Goal: Task Accomplishment & Management: Use online tool/utility

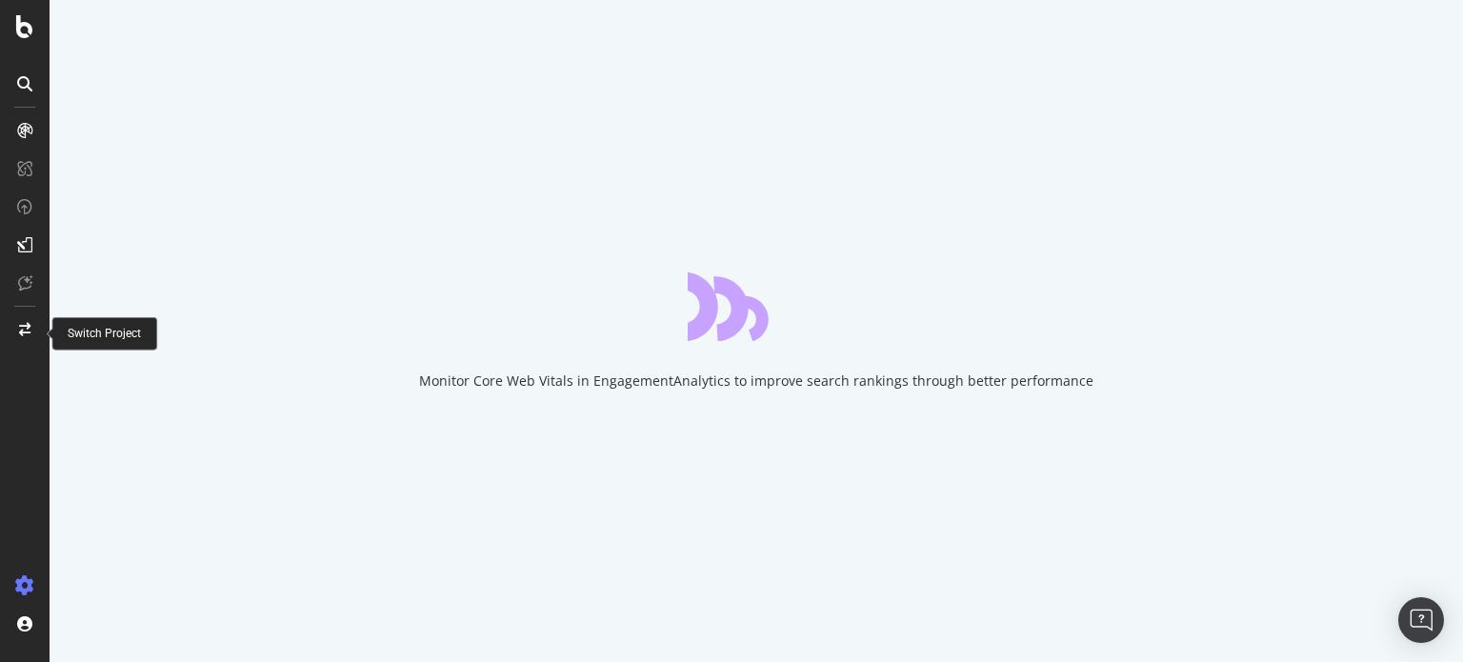
click at [18, 338] on div at bounding box center [25, 329] width 46 height 30
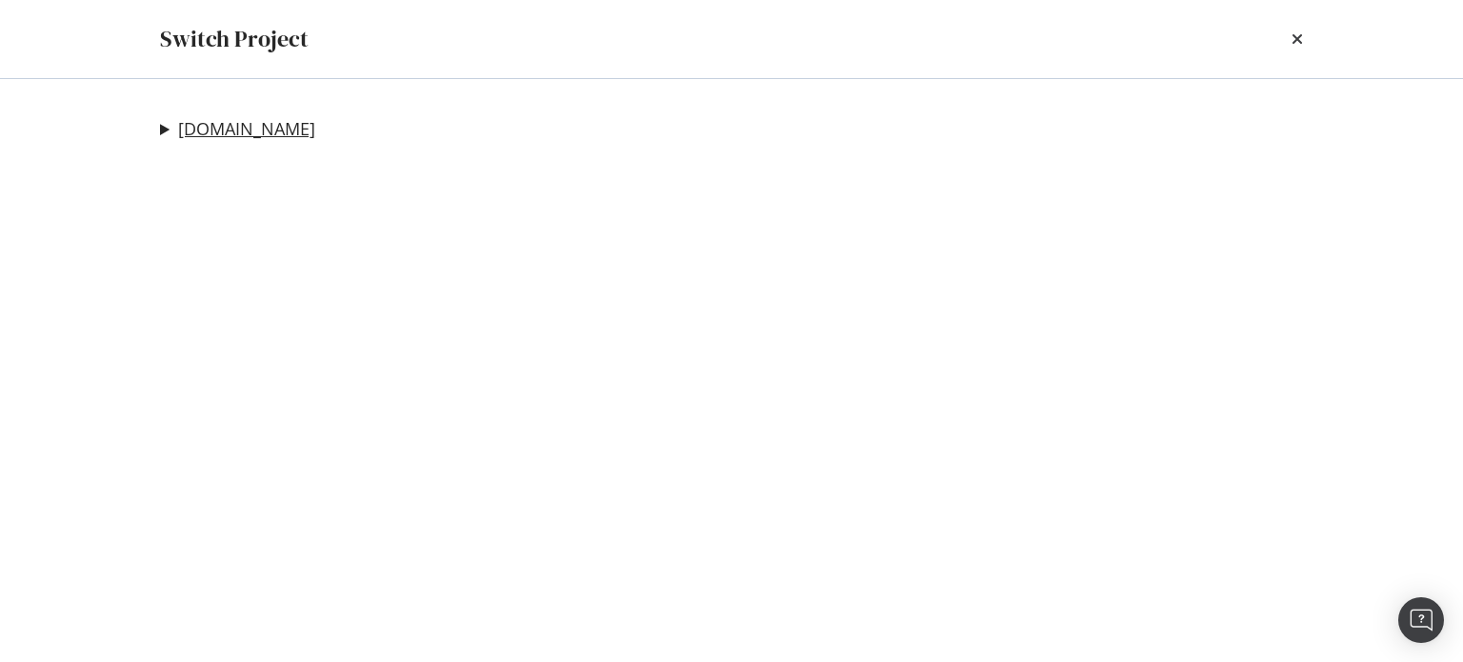
click at [282, 131] on link "davidsbridal.com" at bounding box center [246, 129] width 137 height 20
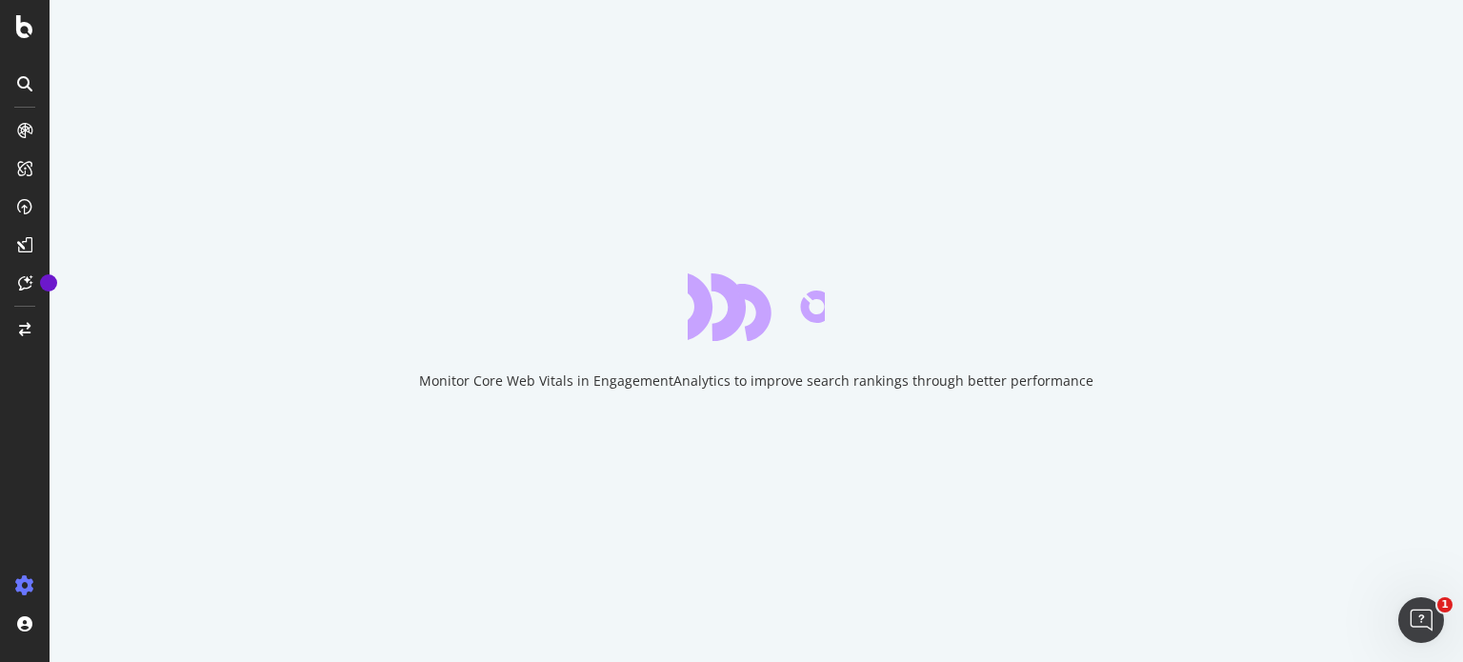
click at [26, 81] on icon at bounding box center [24, 83] width 15 height 15
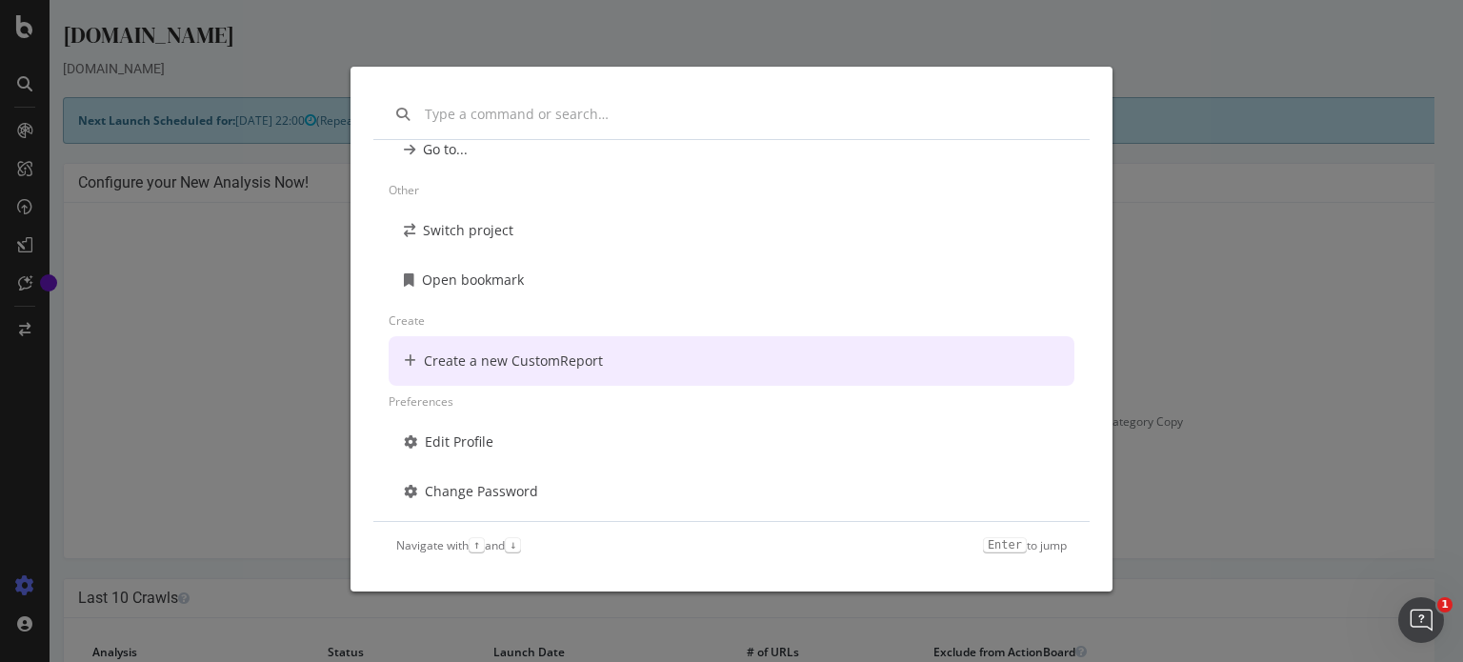
scroll to position [137, 0]
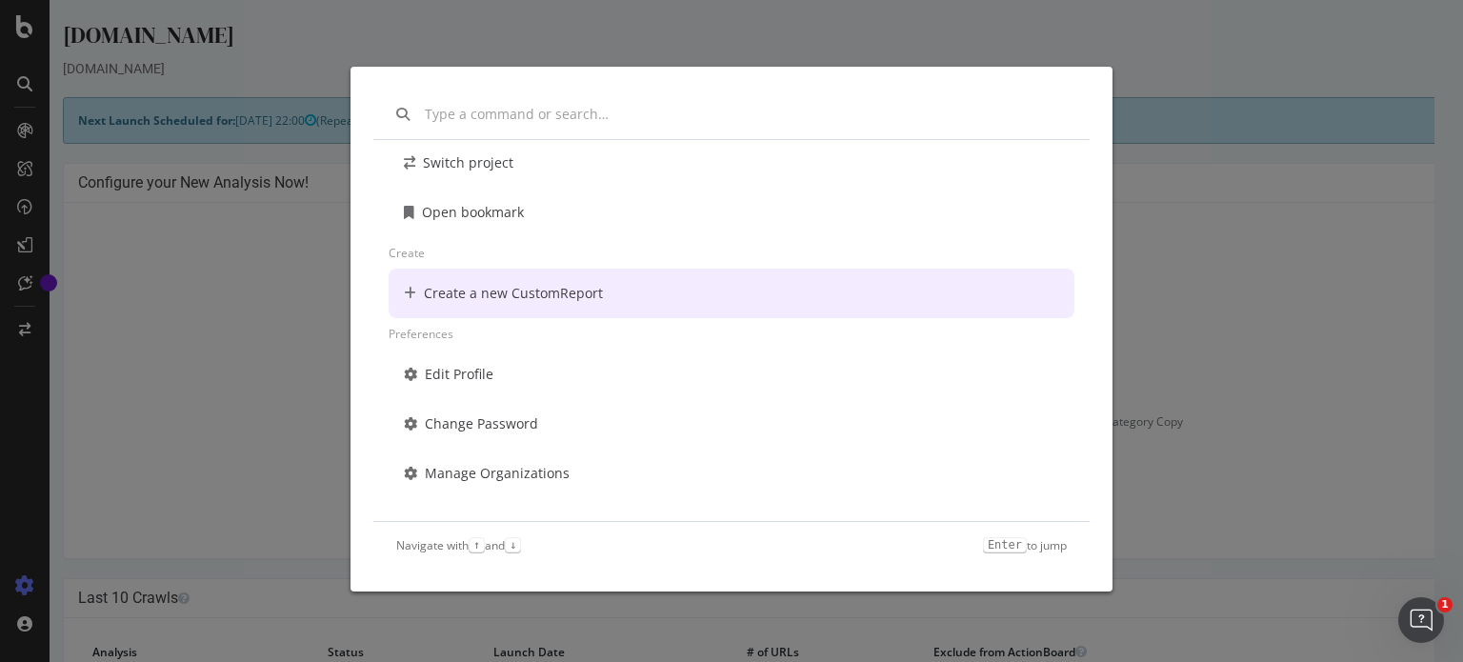
click at [282, 306] on div "Other Switch project Open bookmark Create Create a new CustomReport Preferences…" at bounding box center [731, 331] width 1463 height 662
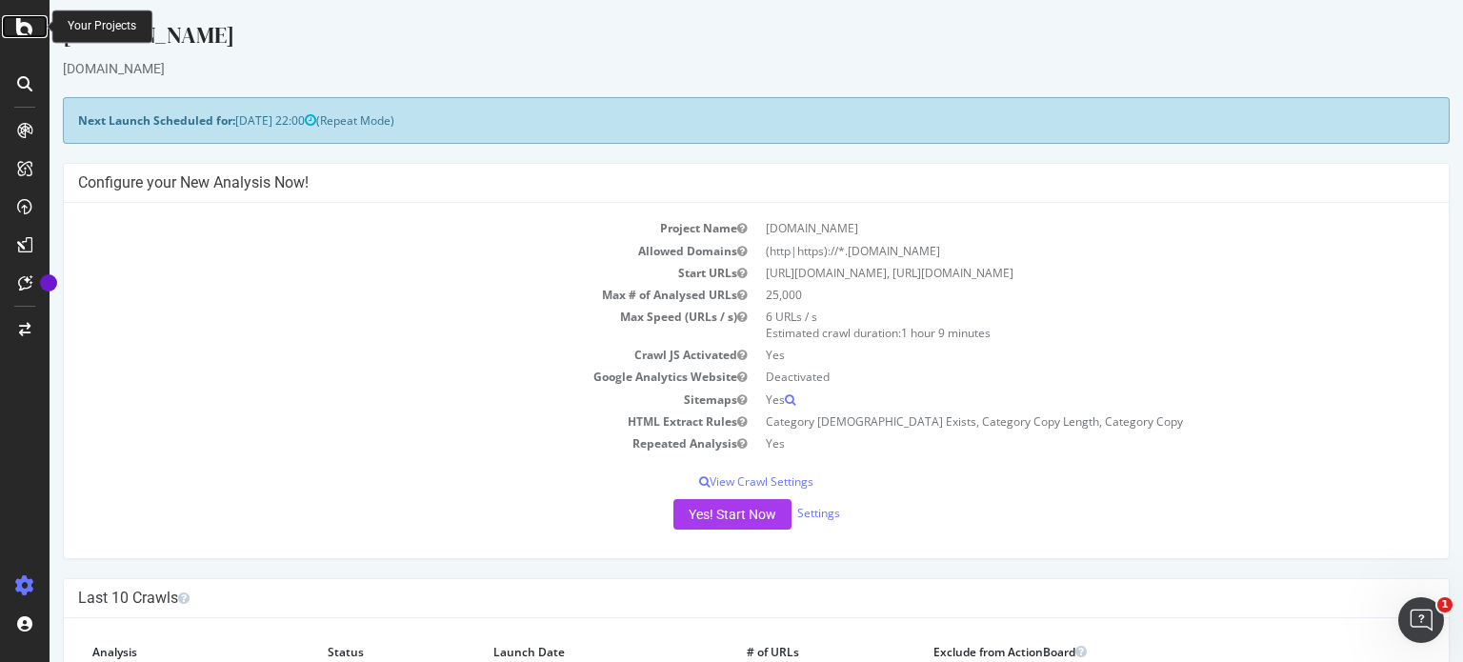
click at [19, 37] on icon at bounding box center [24, 26] width 17 height 23
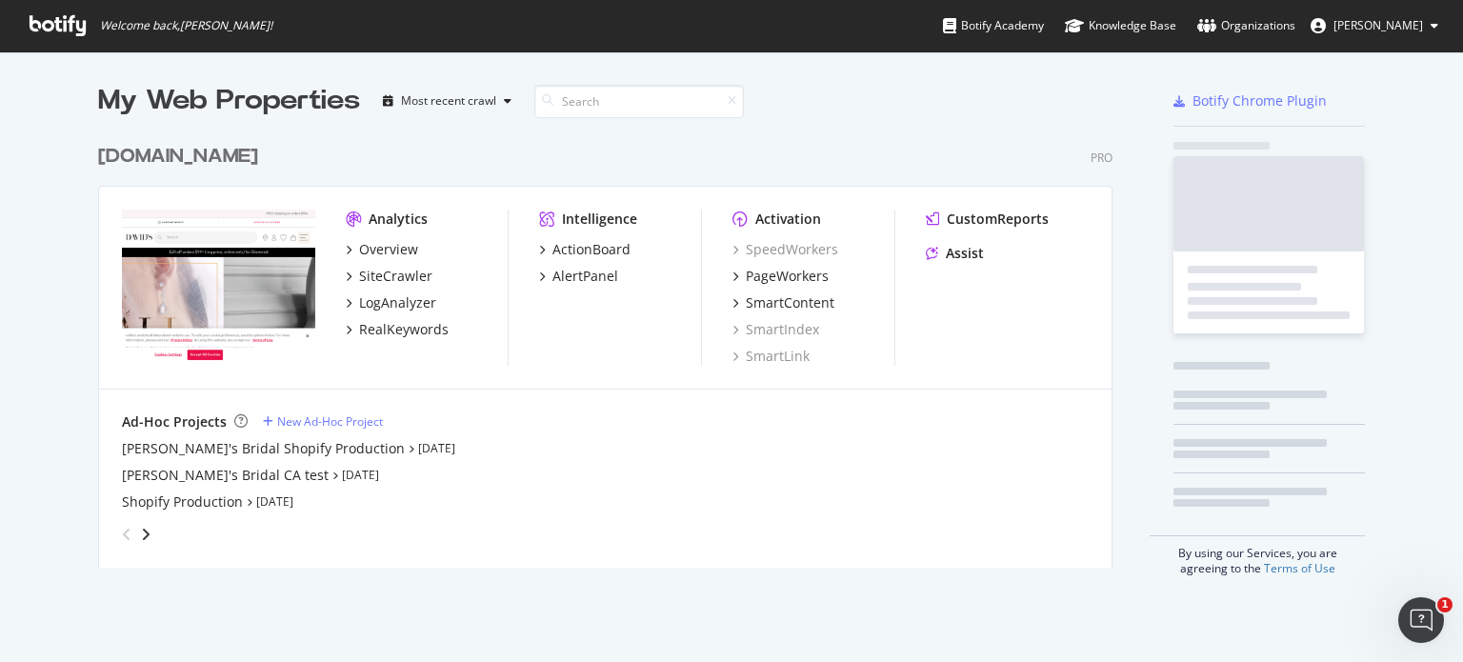
scroll to position [648, 1433]
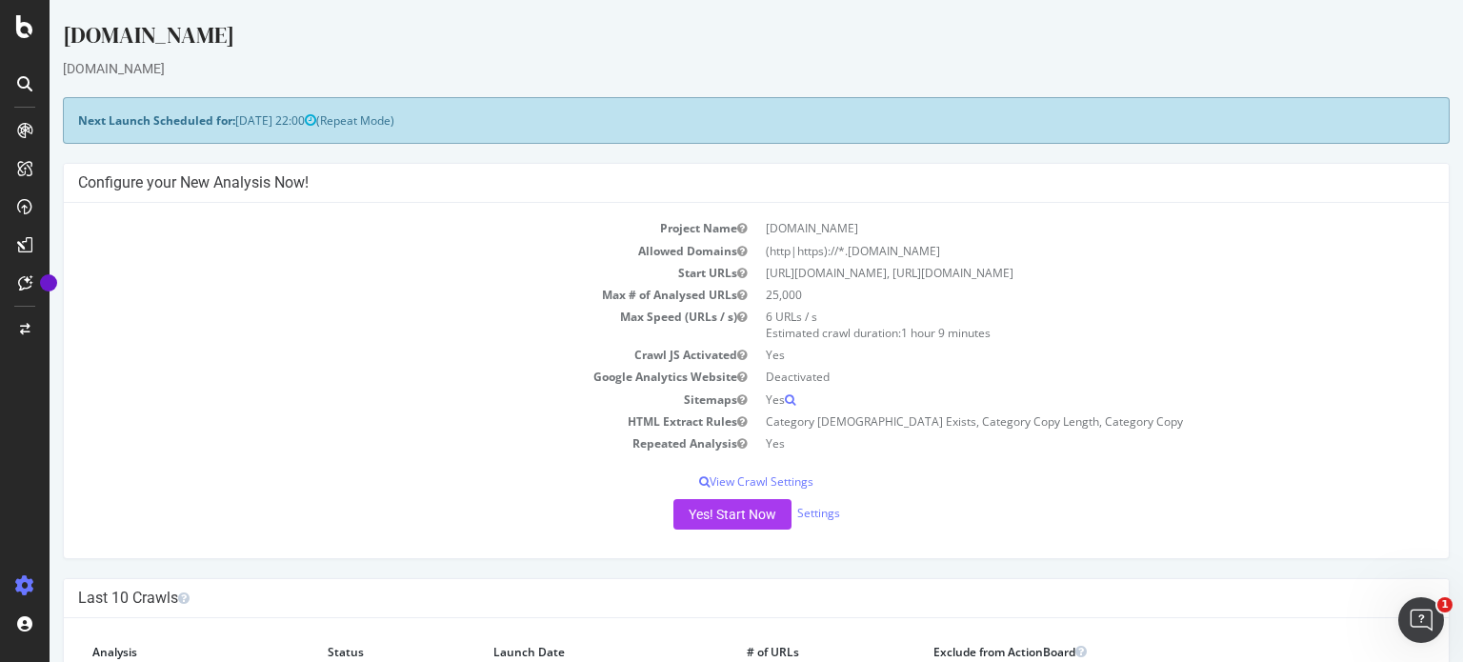
click at [21, 85] on icon at bounding box center [24, 83] width 15 height 15
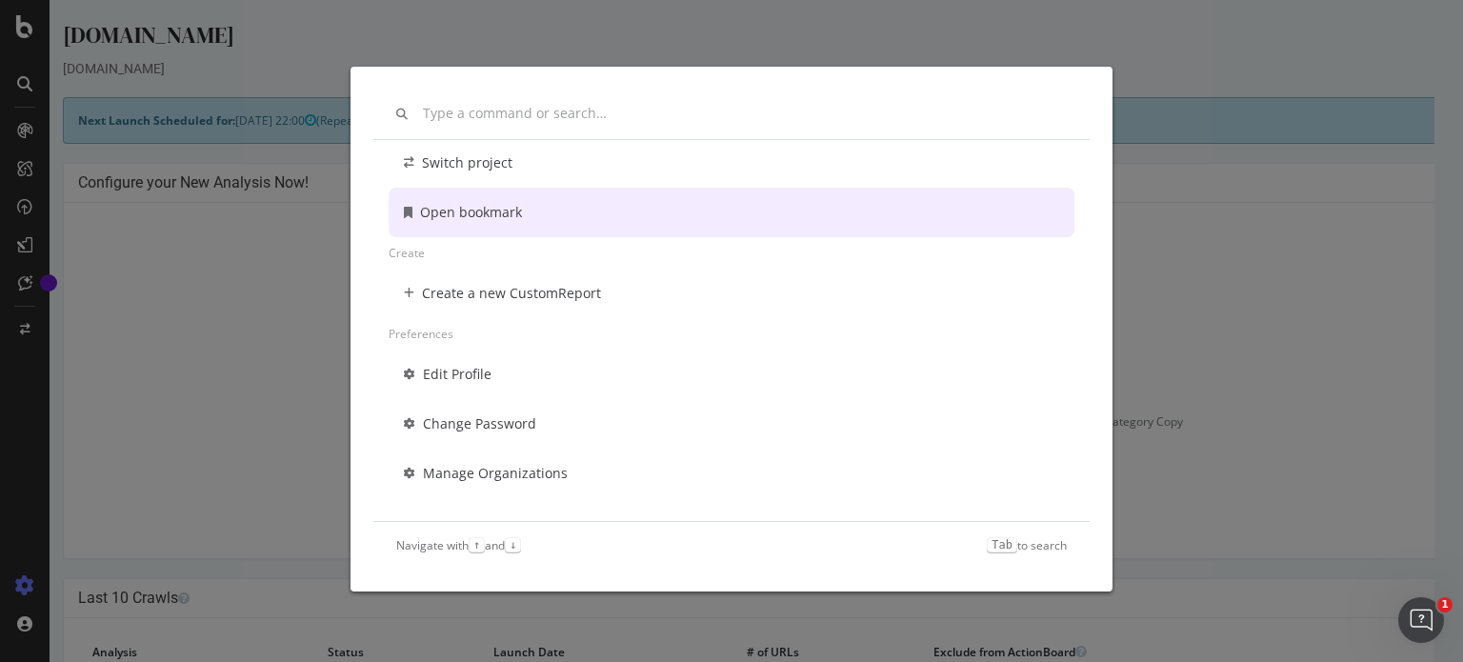
scroll to position [135, 0]
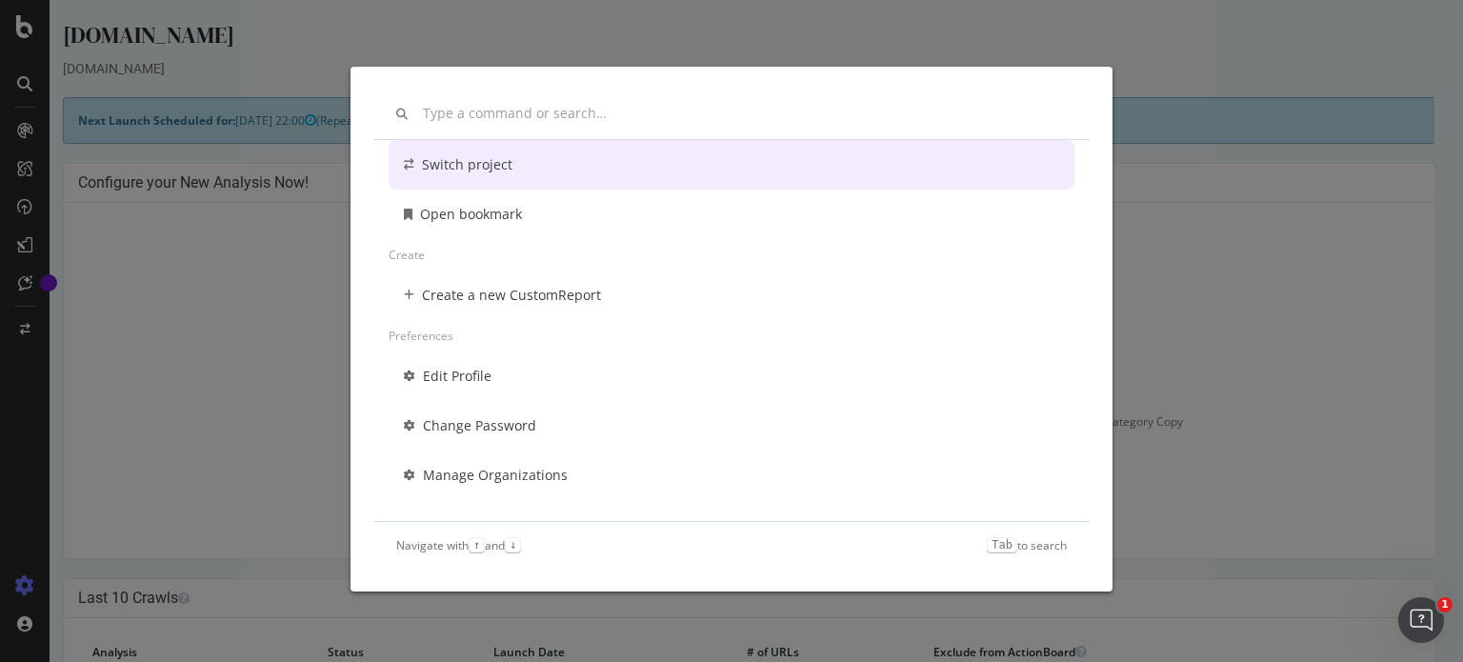
click at [520, 180] on div "Switch project" at bounding box center [732, 165] width 686 height 50
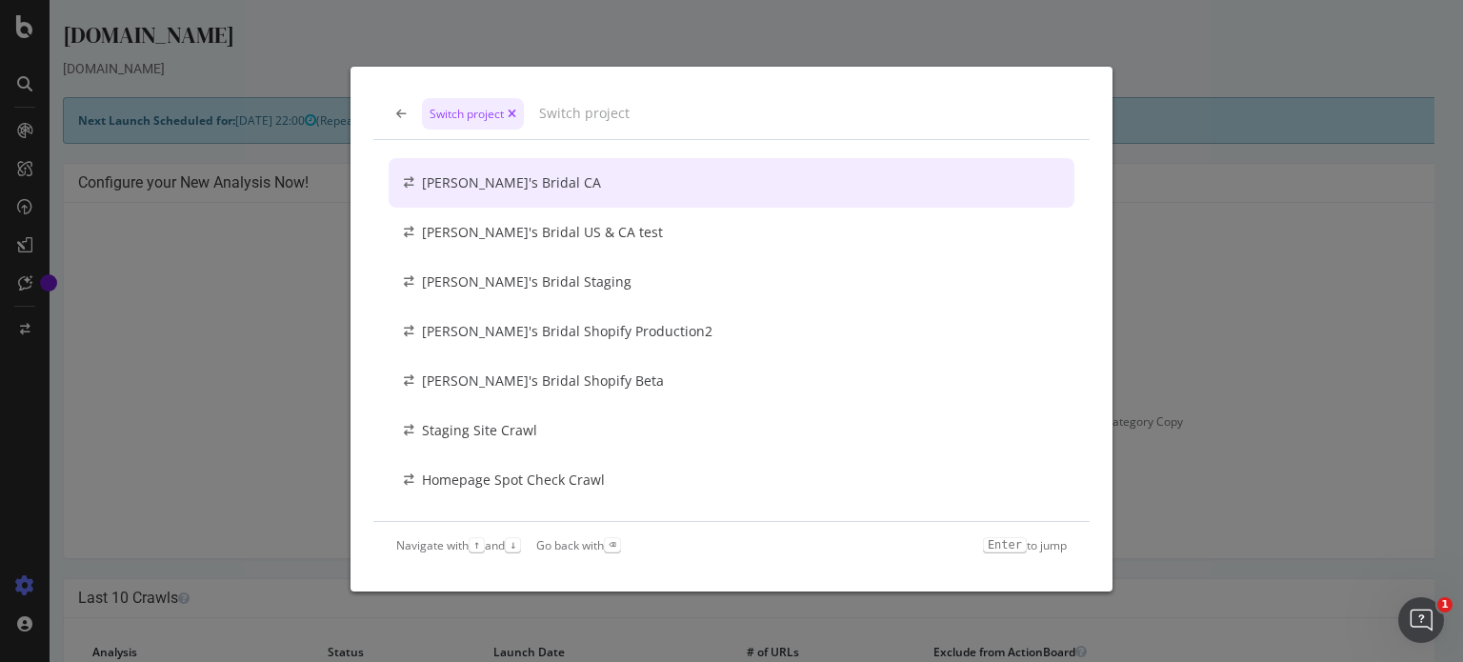
scroll to position [0, 0]
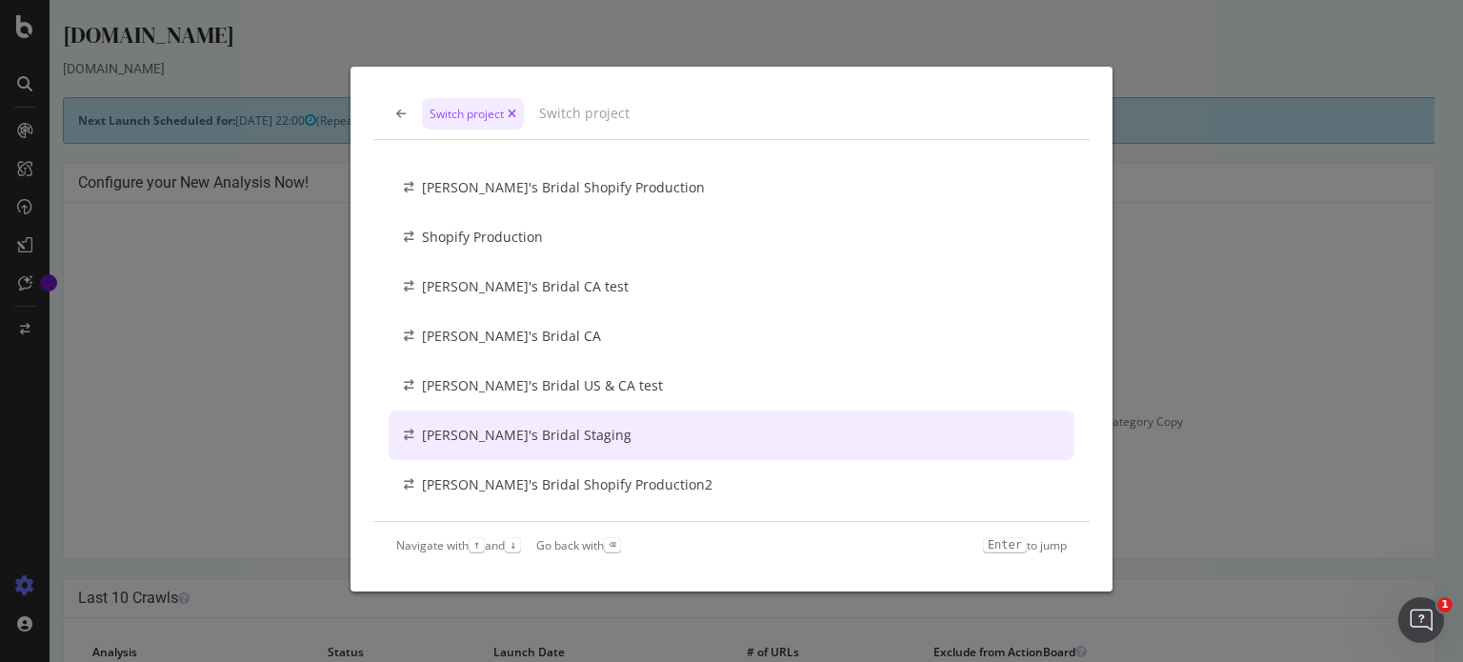
click at [571, 437] on div "[PERSON_NAME]'s Bridal Staging" at bounding box center [732, 435] width 686 height 50
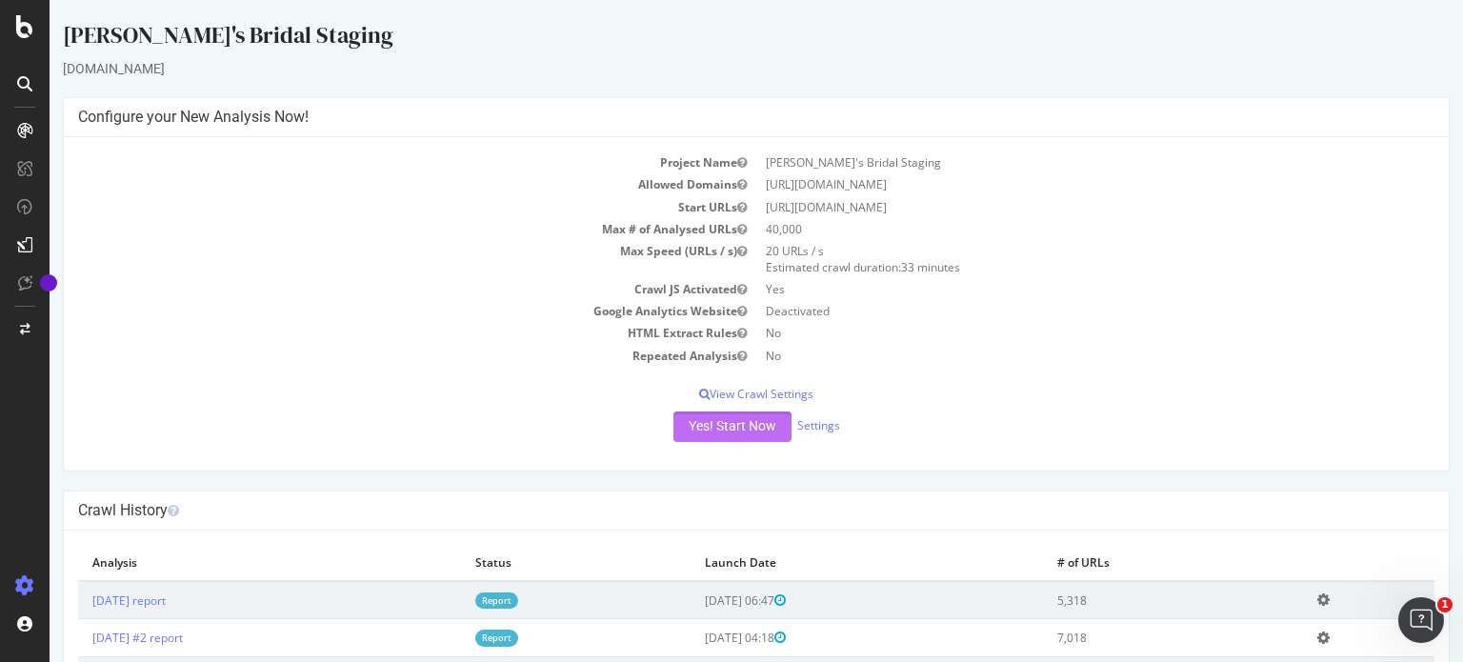
click at [716, 432] on button "Yes! Start Now" at bounding box center [732, 426] width 118 height 30
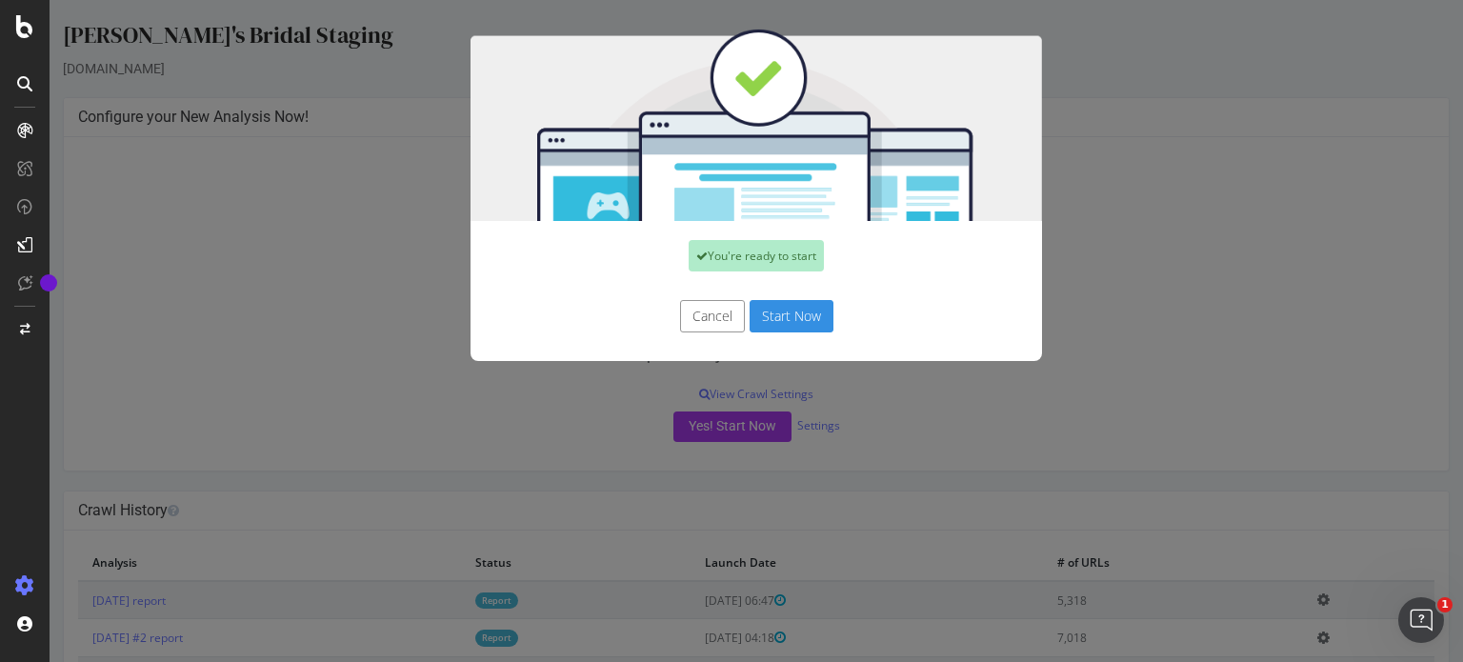
click at [796, 324] on button "Start Now" at bounding box center [791, 316] width 84 height 32
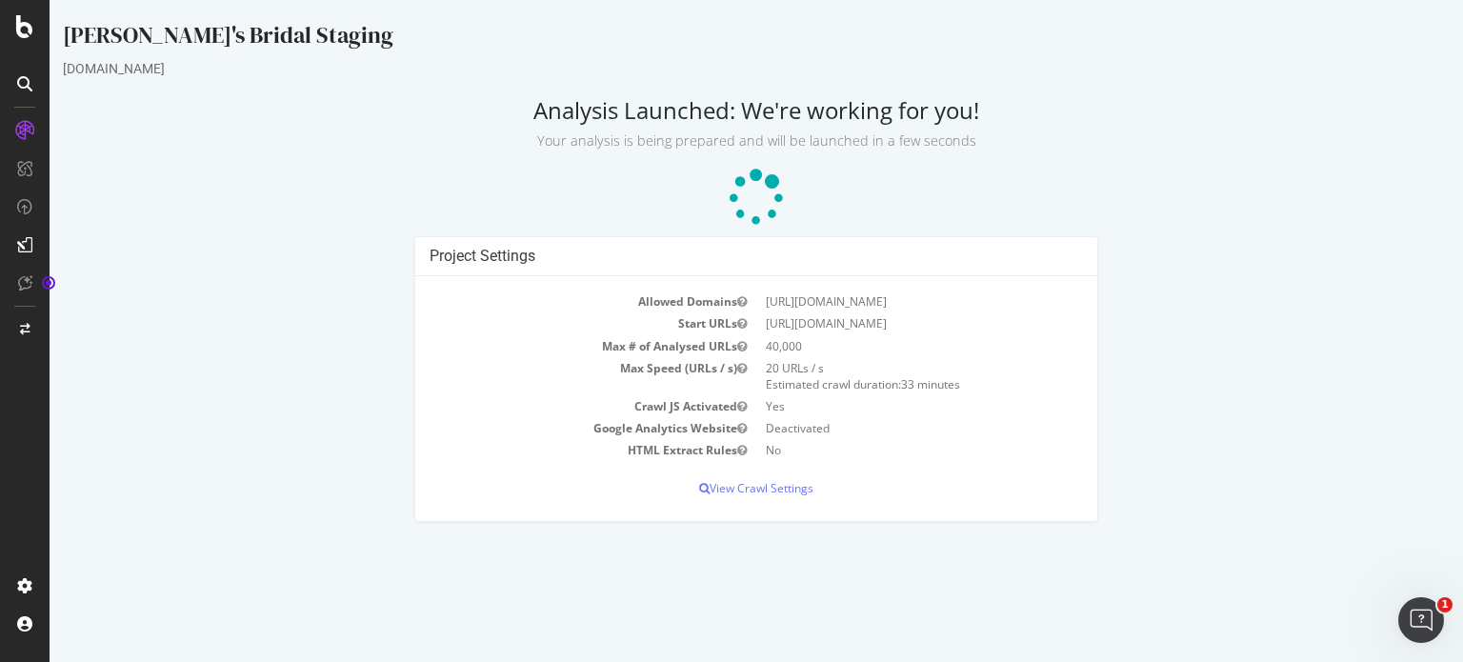
click at [14, 86] on div at bounding box center [25, 84] width 30 height 30
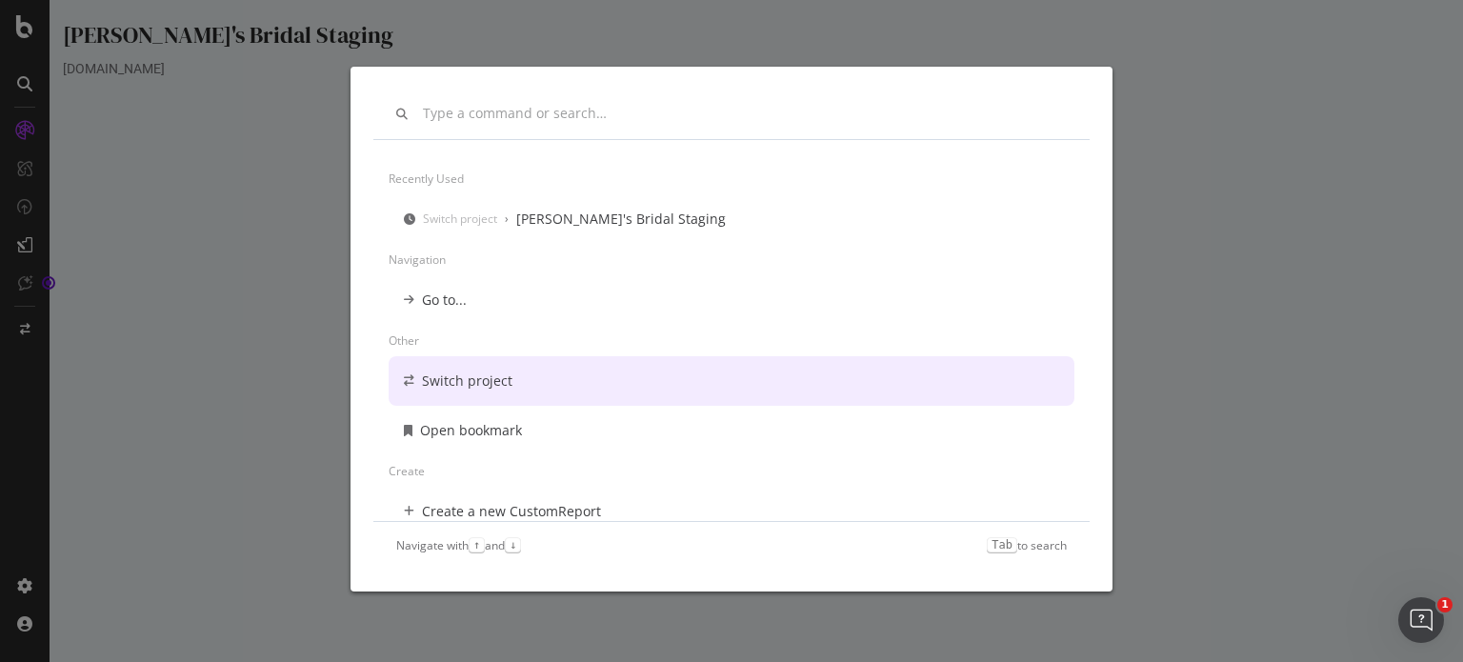
click at [528, 371] on div "Switch project" at bounding box center [732, 381] width 686 height 50
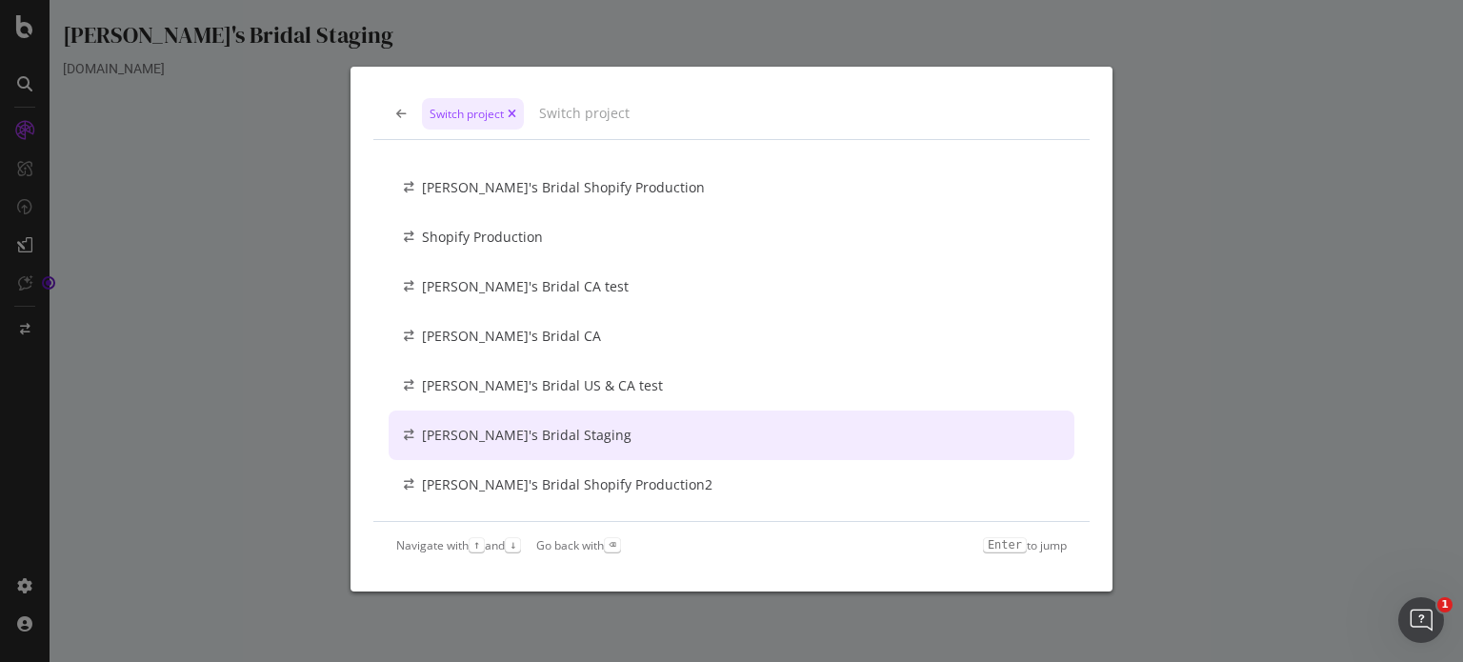
click at [603, 439] on div "[PERSON_NAME]'s Bridal Staging" at bounding box center [732, 435] width 686 height 50
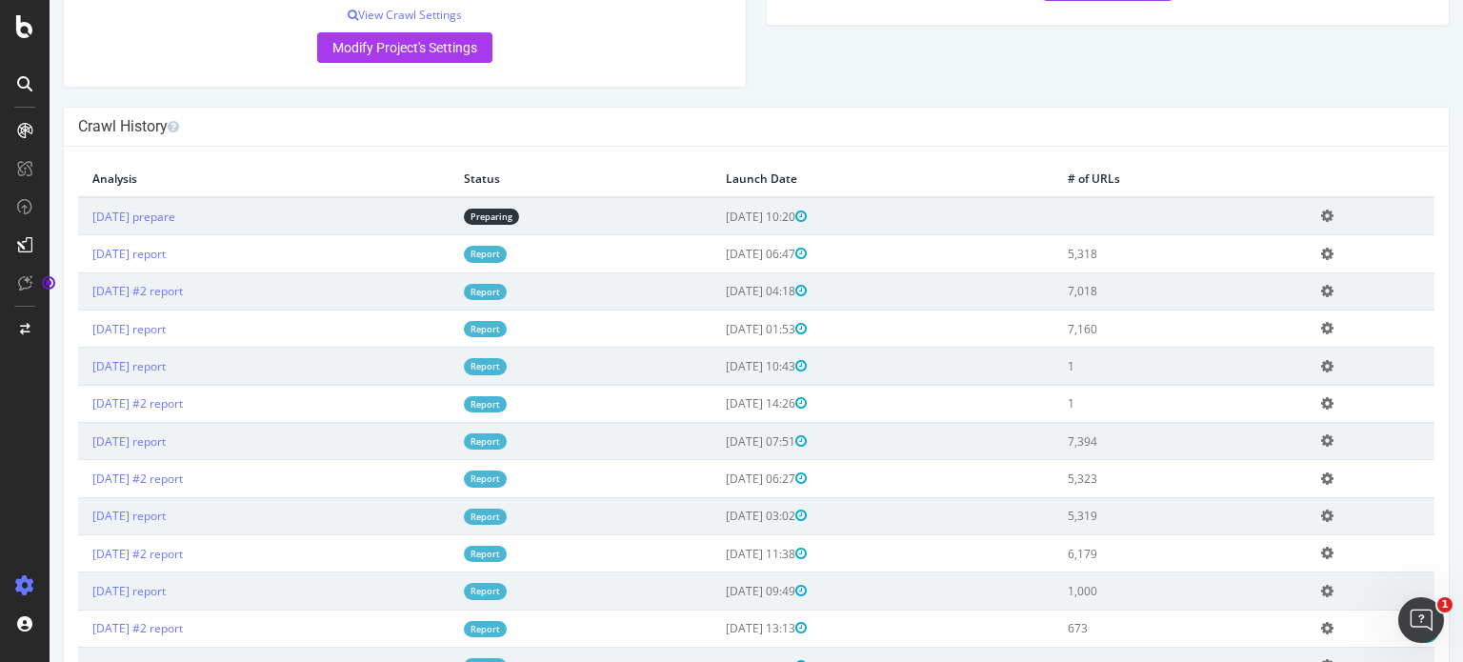
scroll to position [381, 0]
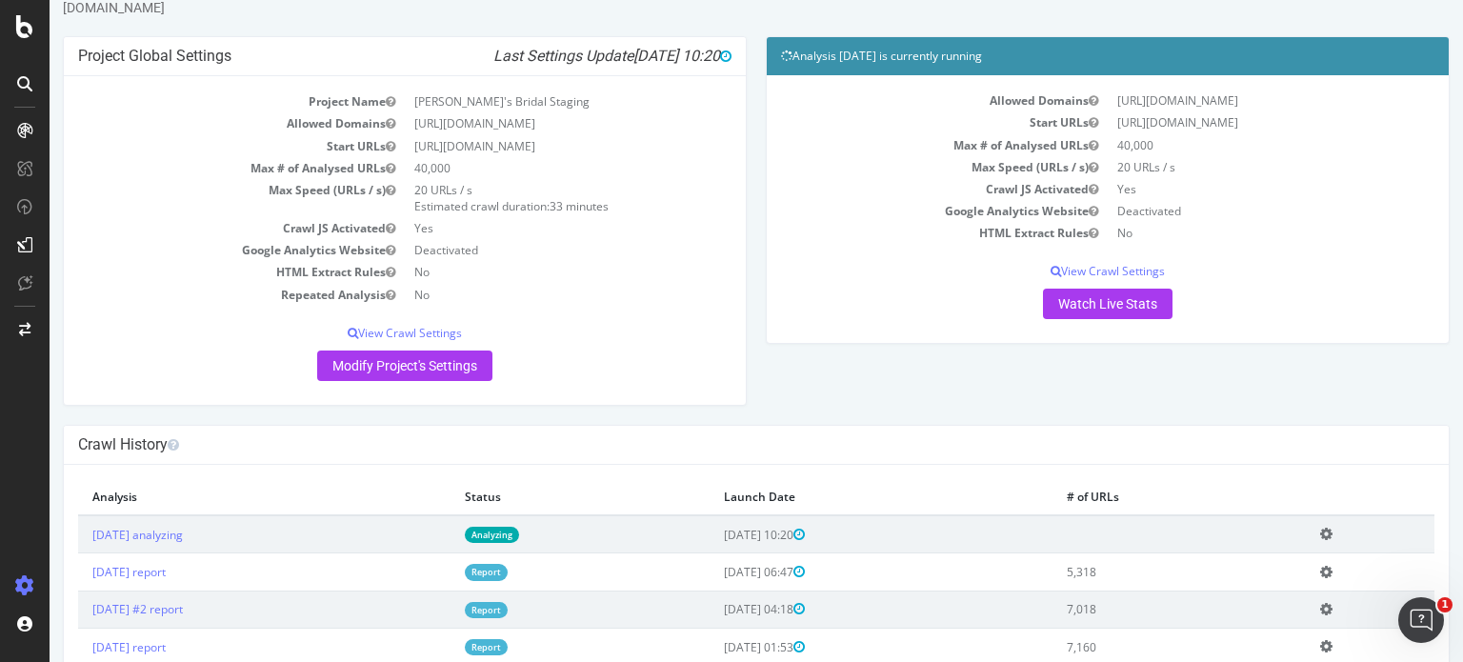
scroll to position [95, 0]
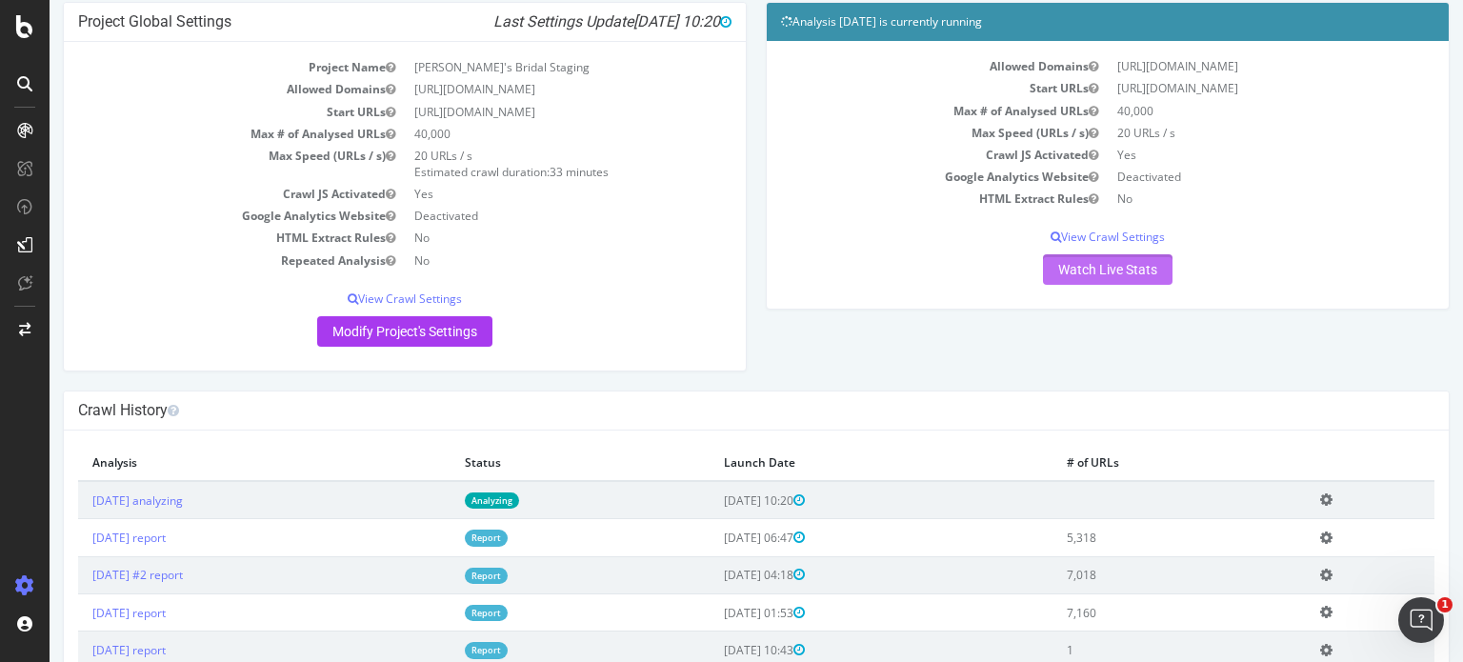
click at [1125, 262] on link "Watch Live Stats" at bounding box center [1108, 269] width 130 height 30
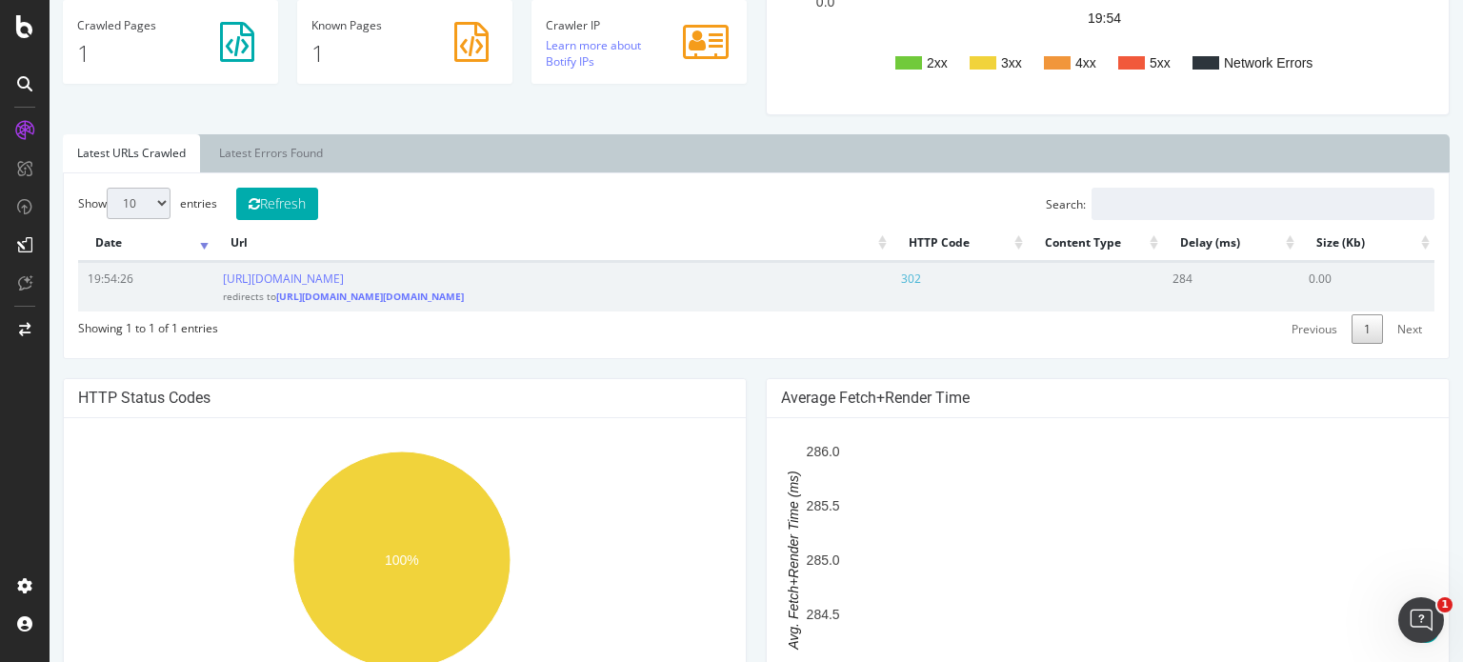
scroll to position [571, 0]
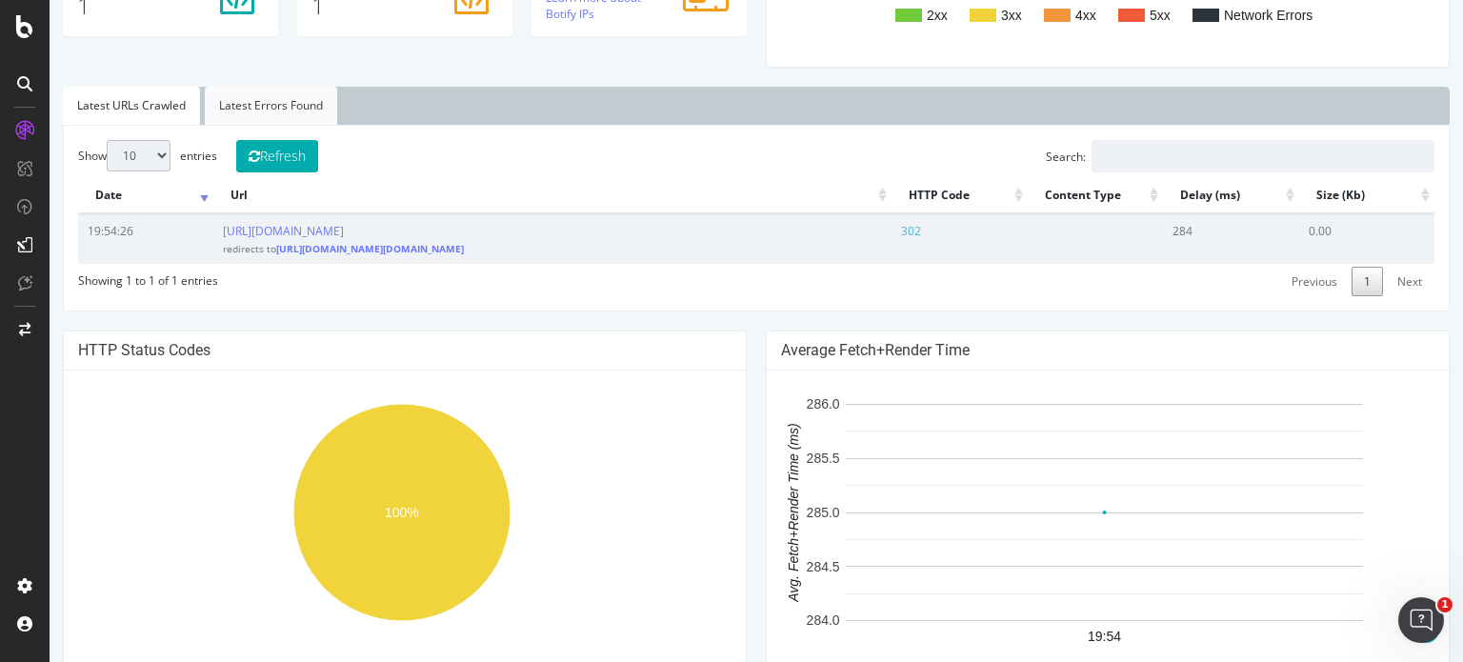
click at [288, 113] on link "Latest Errors Found" at bounding box center [271, 106] width 132 height 38
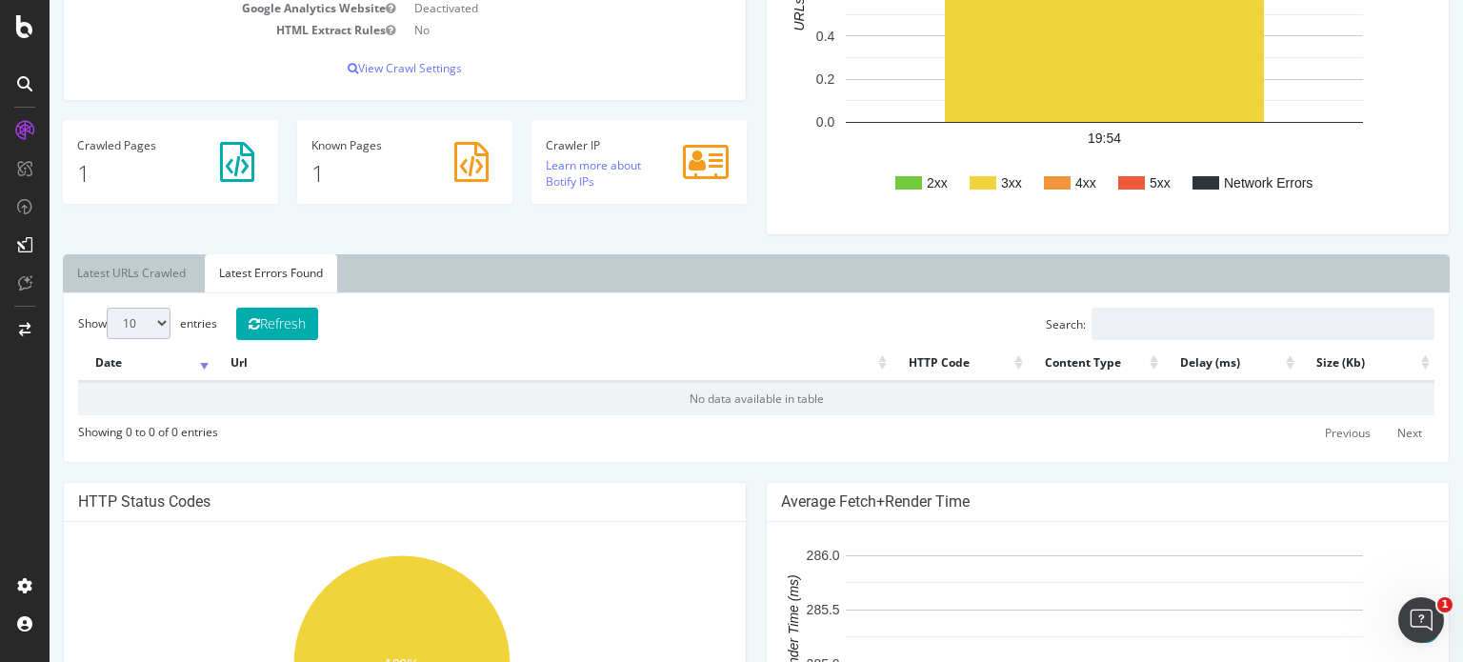
scroll to position [397, 0]
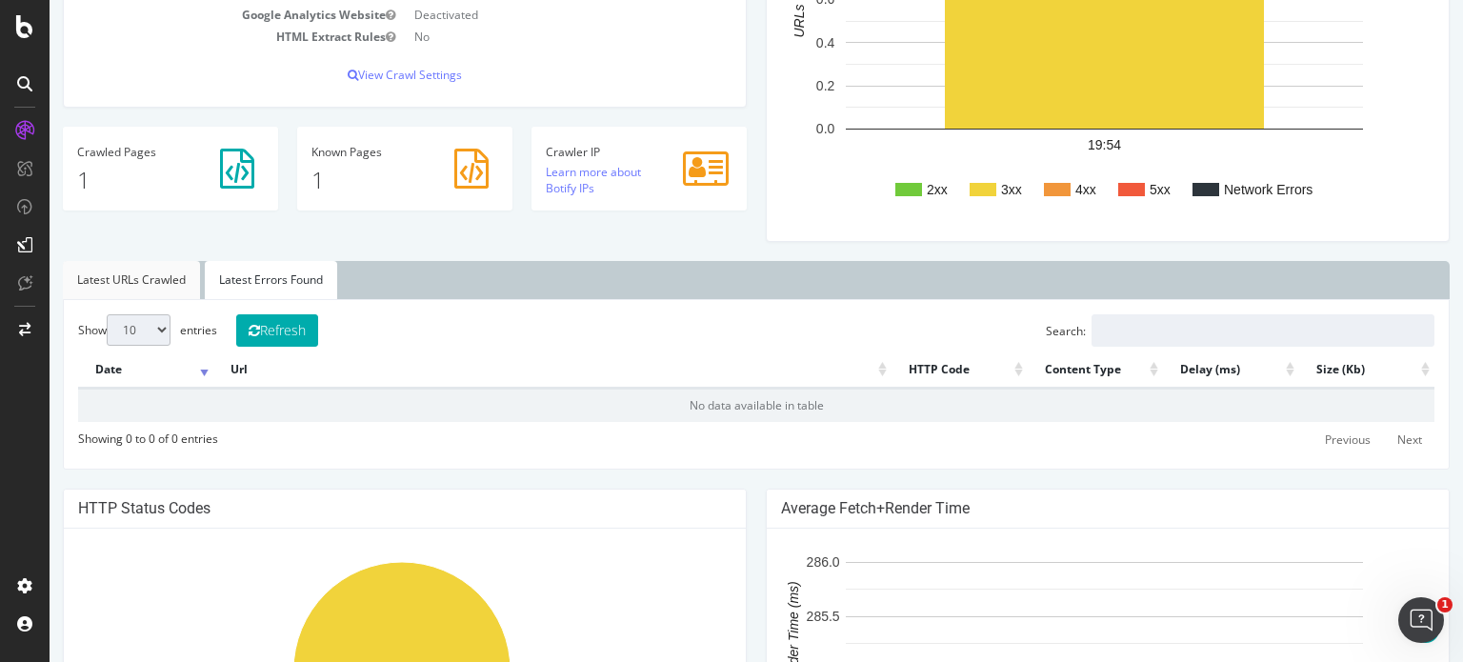
click at [147, 284] on link "Latest URLs Crawled" at bounding box center [131, 280] width 137 height 38
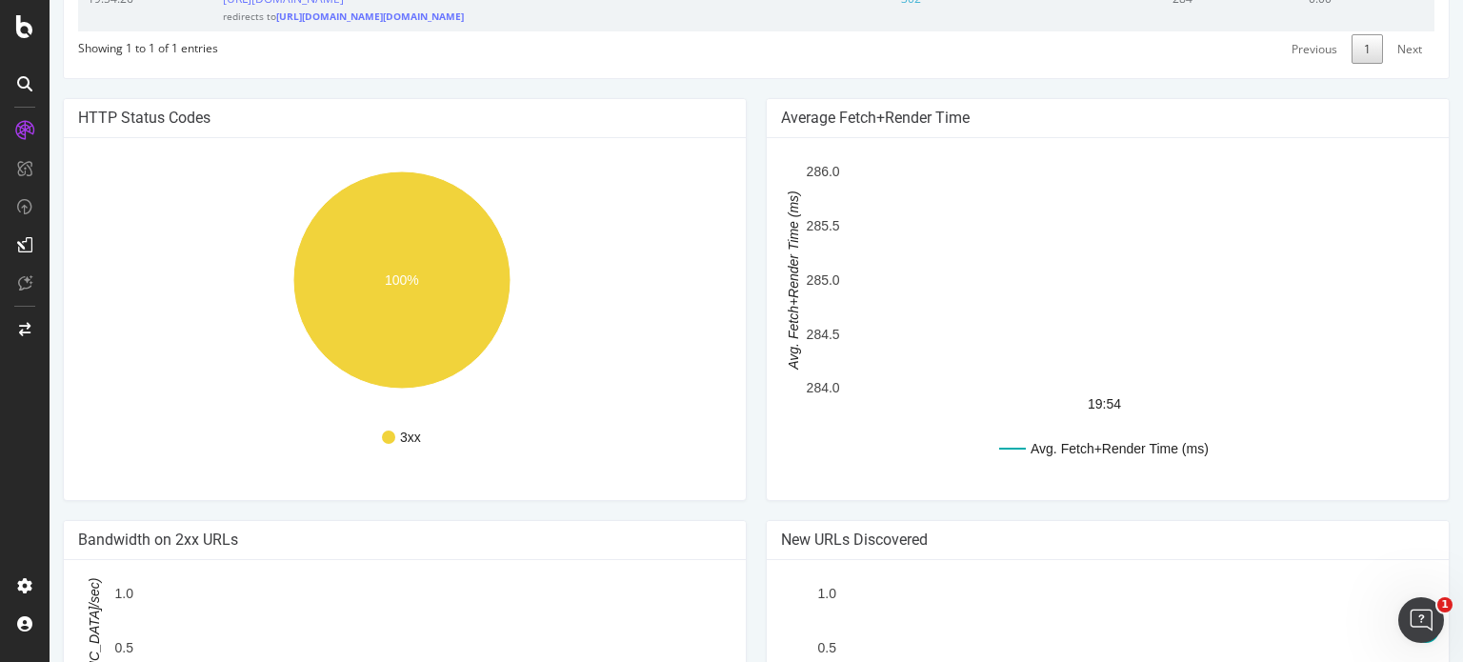
scroll to position [590, 0]
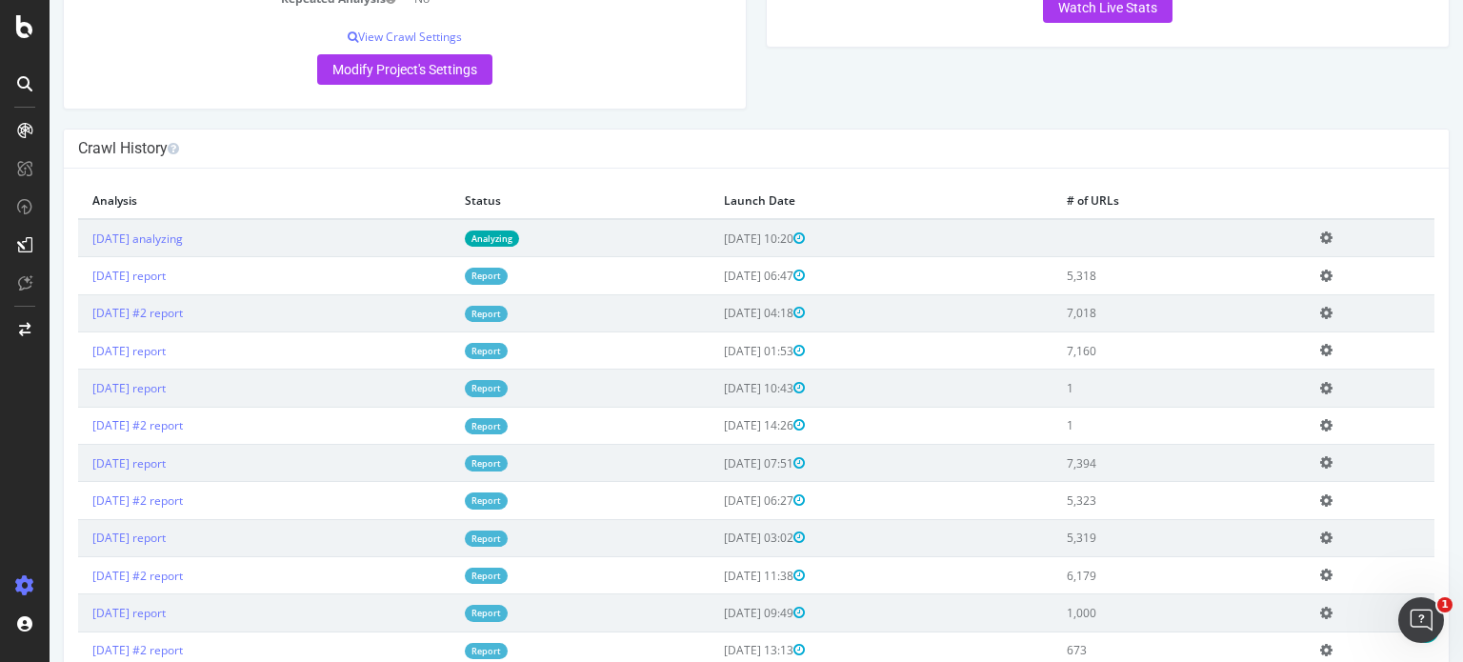
scroll to position [381, 0]
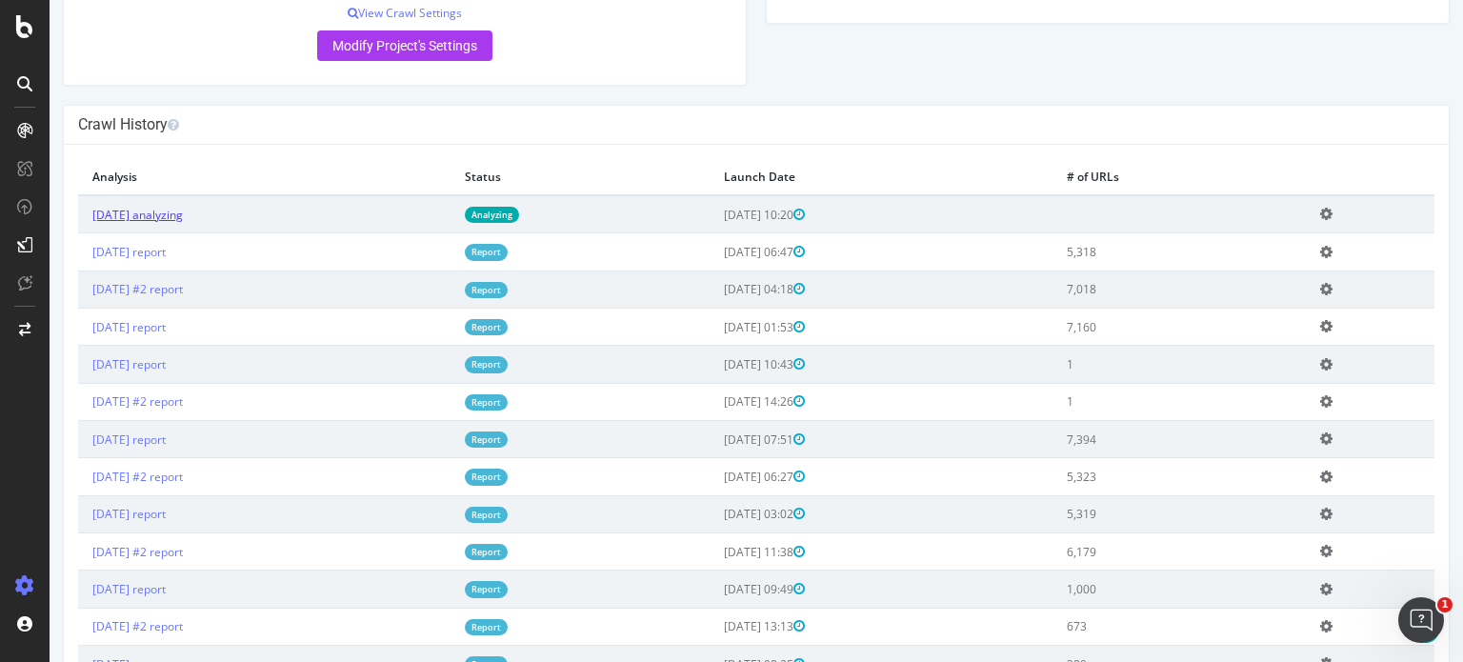
click at [179, 211] on link "[DATE] analyzing" at bounding box center [137, 215] width 90 height 16
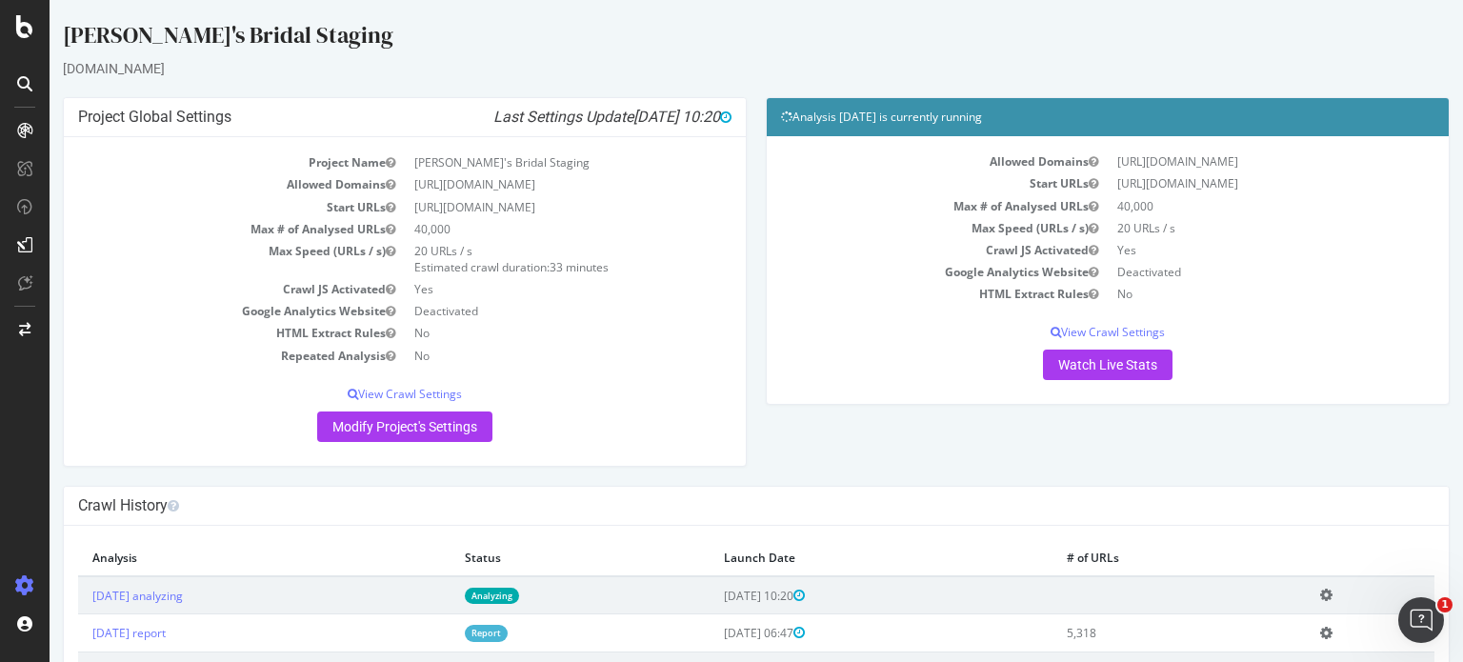
click at [1242, 26] on div "[PERSON_NAME]'s Bridal Staging" at bounding box center [756, 39] width 1386 height 40
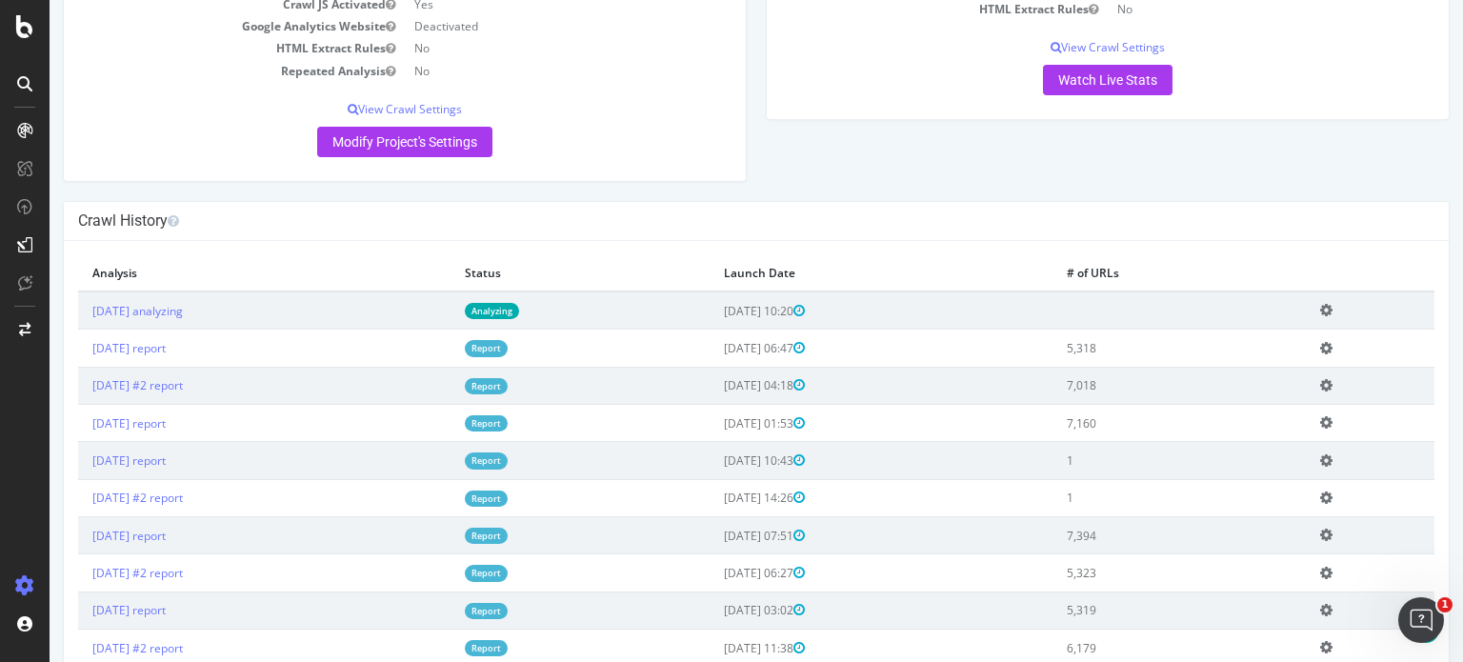
scroll to position [286, 0]
